Goal: Information Seeking & Learning: Learn about a topic

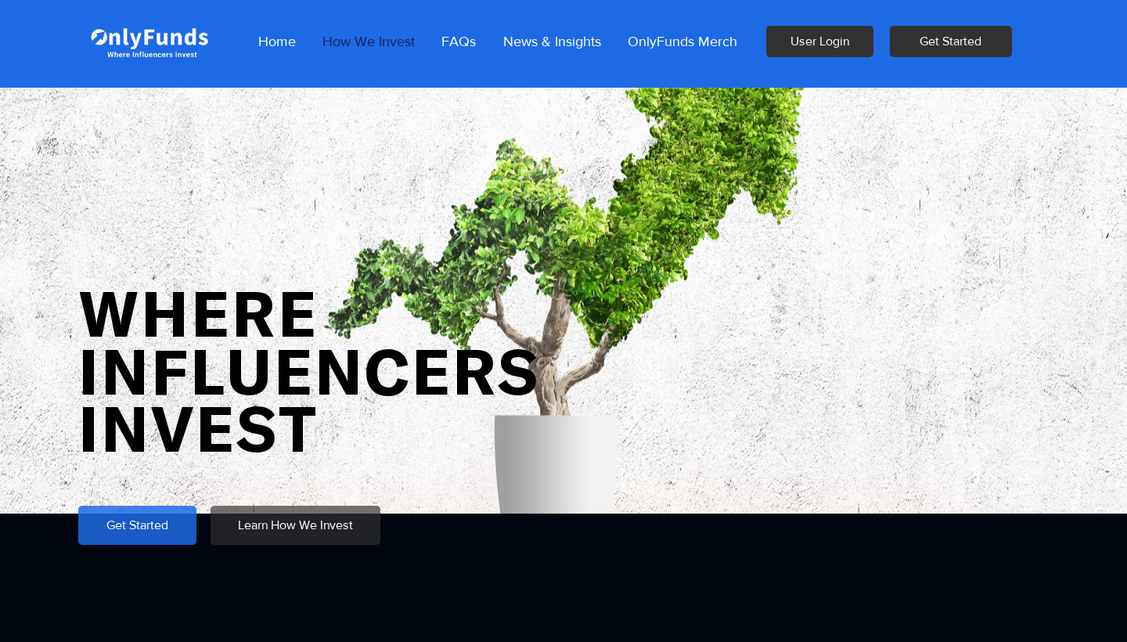
click at [361, 46] on p "How We Invest" at bounding box center [369, 41] width 108 height 39
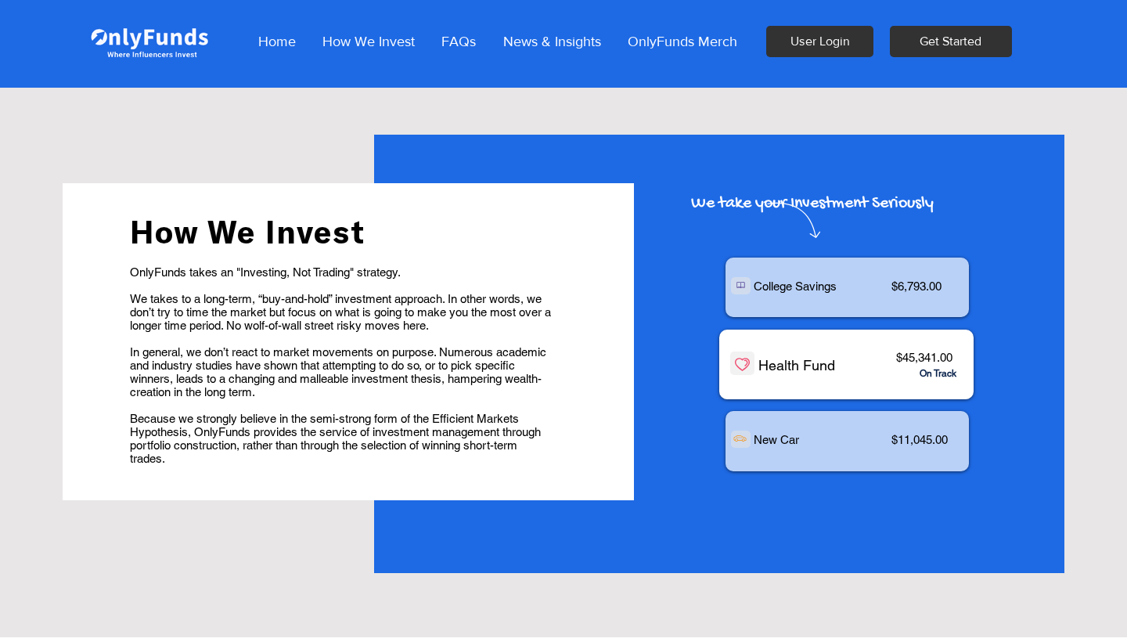
click at [357, 275] on p "OnlyFunds takes an "Investing, Not Trading" strategy." at bounding box center [341, 271] width 423 height 13
click at [331, 319] on span "We takes to a long-term, “buy-and-hold” investment approach. In other words, we…" at bounding box center [340, 312] width 421 height 40
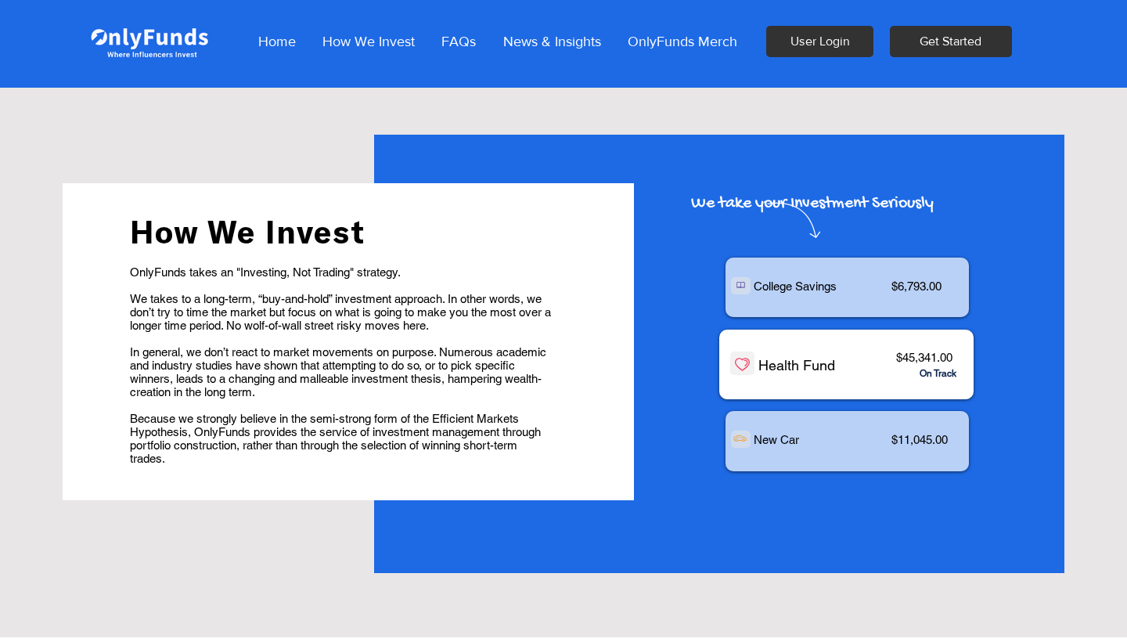
click at [331, 319] on span "We takes to a long-term, “buy-and-hold” investment approach. In other words, we…" at bounding box center [340, 312] width 421 height 40
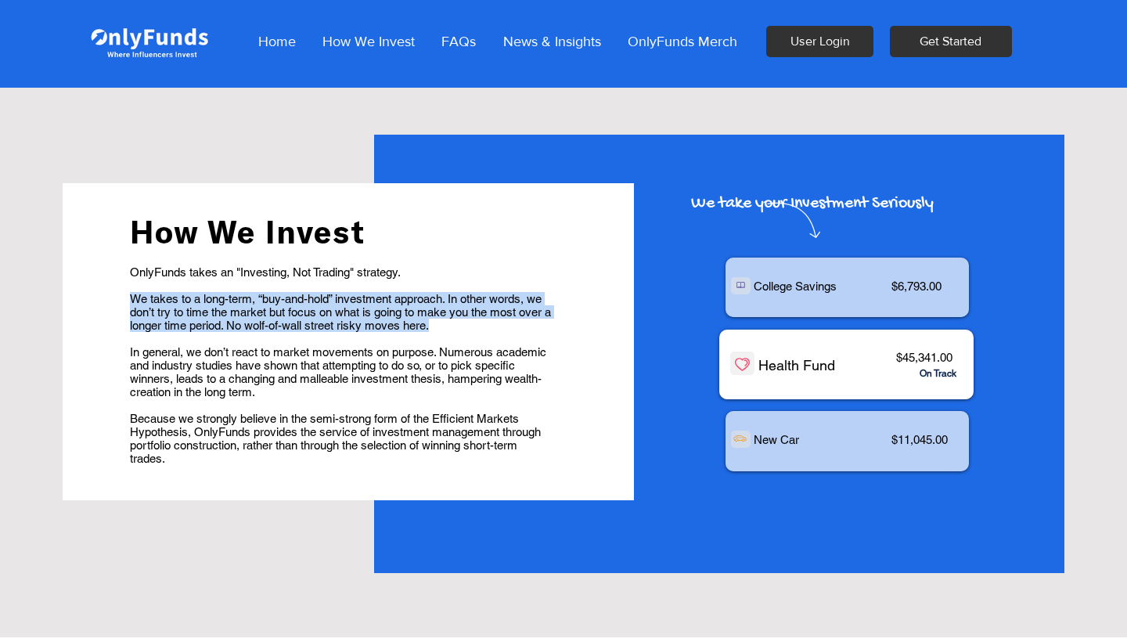
click at [322, 350] on span "In general, we don’t react to market movements on purpose. Numerous academic an…" at bounding box center [338, 371] width 416 height 53
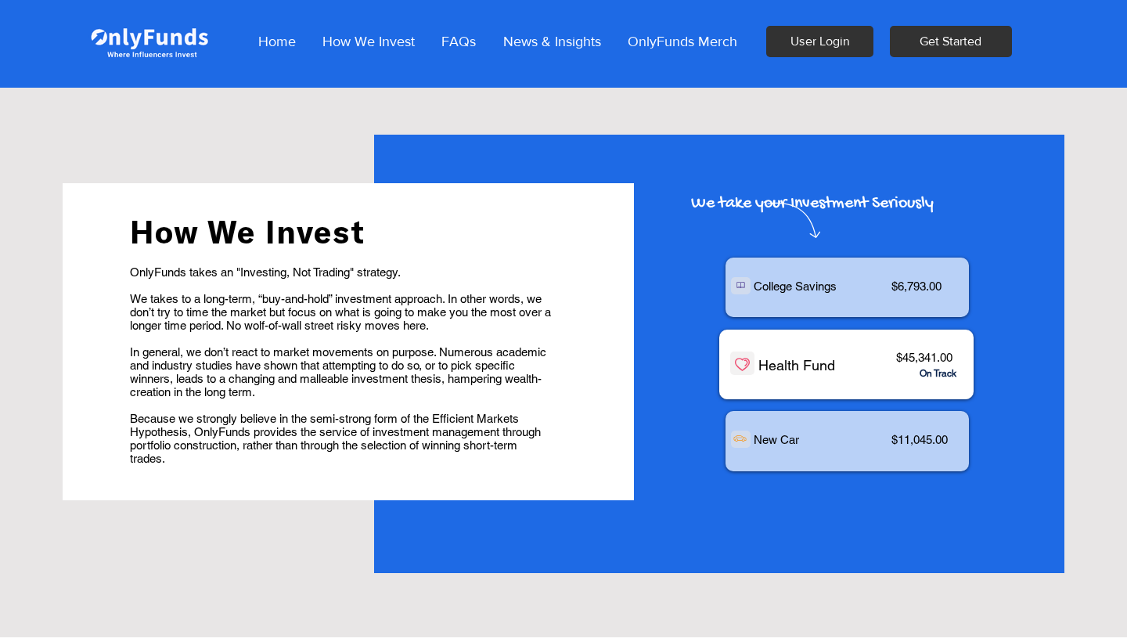
click at [322, 350] on span "In general, we don’t react to market movements on purpose. Numerous academic an…" at bounding box center [338, 371] width 416 height 53
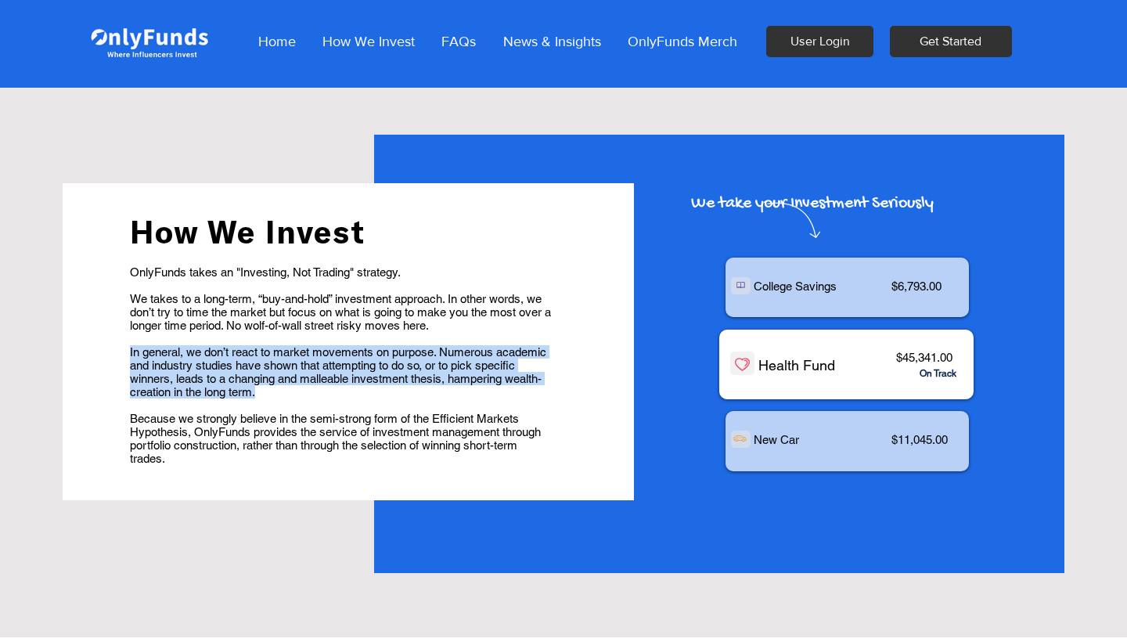
click at [322, 350] on span "In general, we don’t react to market movements on purpose. Numerous academic an…" at bounding box center [338, 371] width 416 height 53
click at [322, 384] on span "In general, we don’t react to market movements on purpose. Numerous academic an…" at bounding box center [338, 371] width 416 height 53
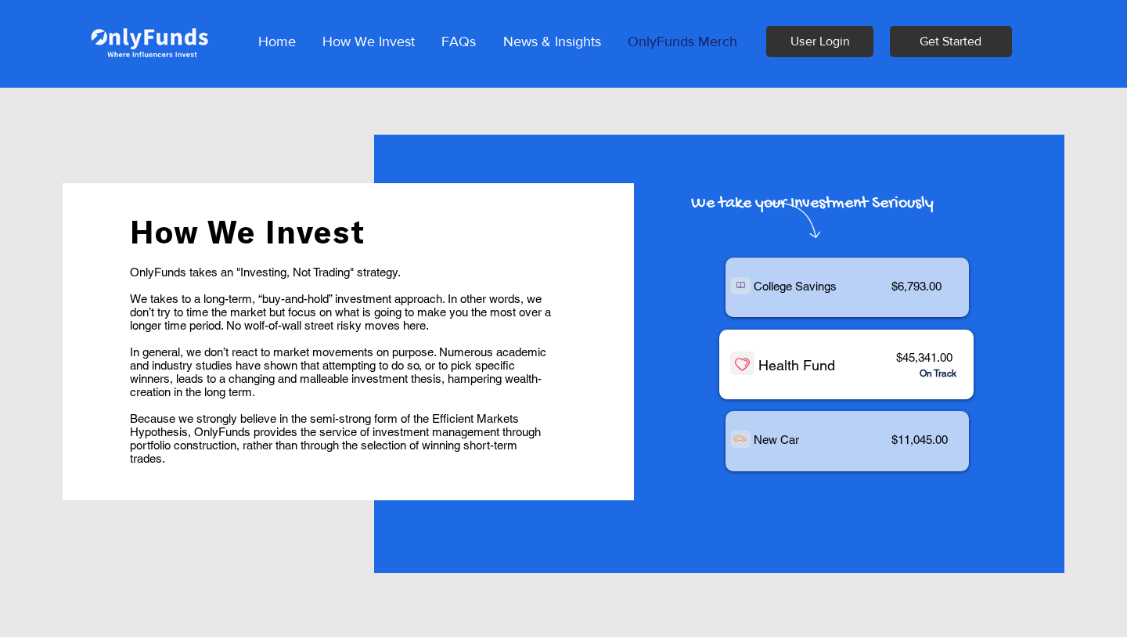
click at [643, 54] on p "OnlyFunds Merch" at bounding box center [682, 41] width 125 height 39
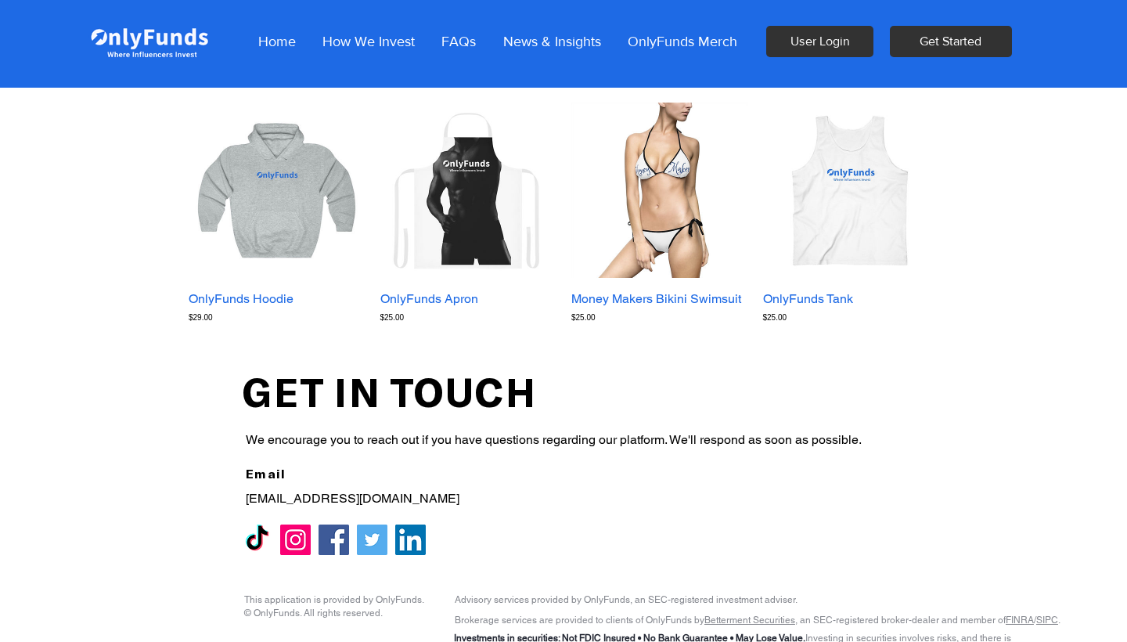
scroll to position [263, 0]
